Goal: Check status: Check status

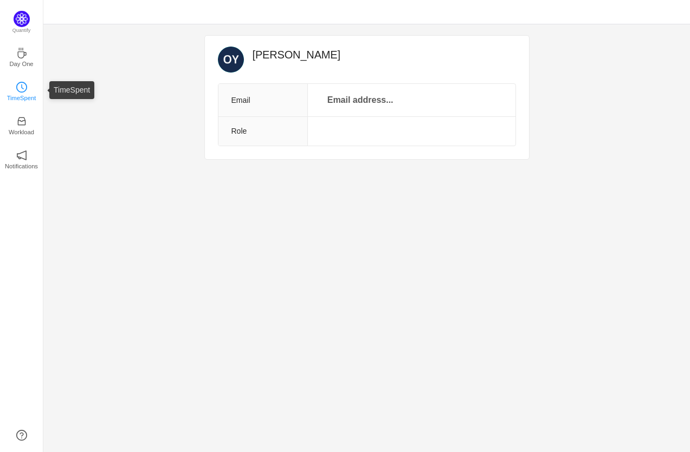
click at [17, 85] on link "TimeSpent" at bounding box center [21, 90] width 11 height 11
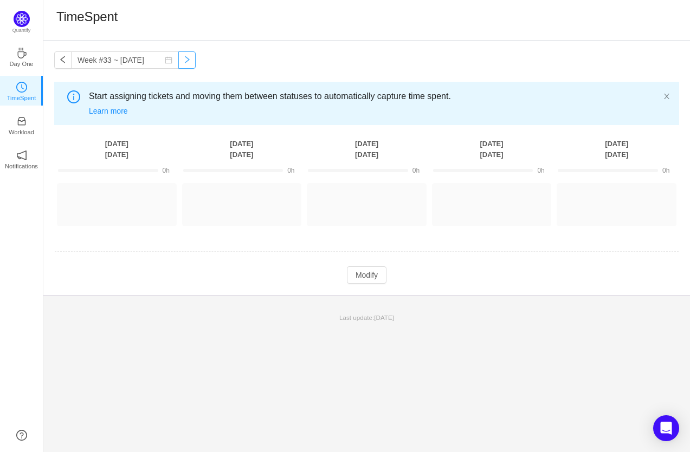
click at [178, 59] on button "button" at bounding box center [186, 59] width 17 height 17
click at [165, 56] on icon "icon: calendar" at bounding box center [169, 60] width 8 height 8
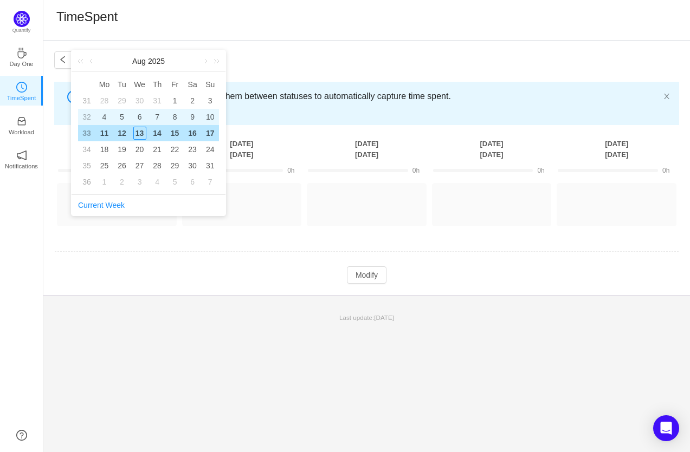
click at [103, 119] on div "4" at bounding box center [104, 117] width 13 height 13
type input "Week #32 ~ [DATE]"
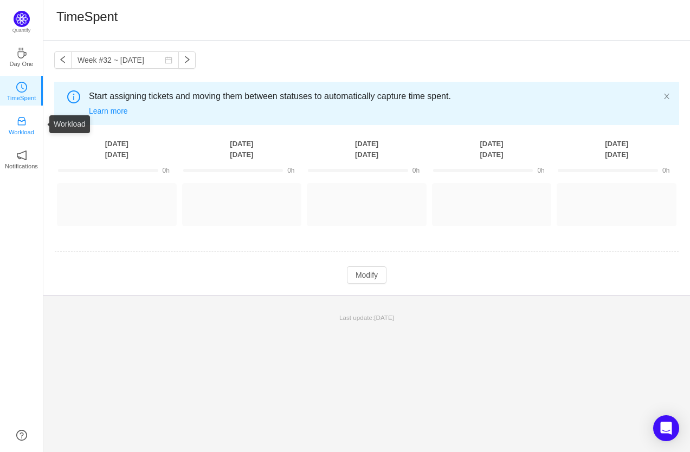
click at [24, 123] on icon "icon: inbox" at bounding box center [21, 122] width 8 height 8
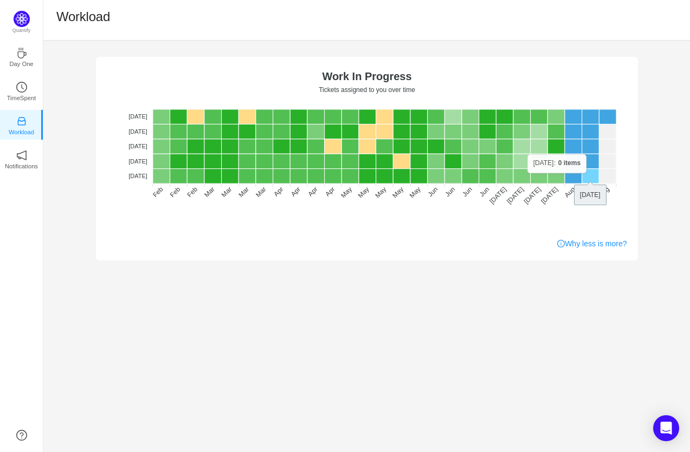
click at [586, 173] on rect at bounding box center [589, 176] width 17 height 15
click at [589, 144] on rect at bounding box center [589, 146] width 17 height 15
